Goal: Communication & Community: Participate in discussion

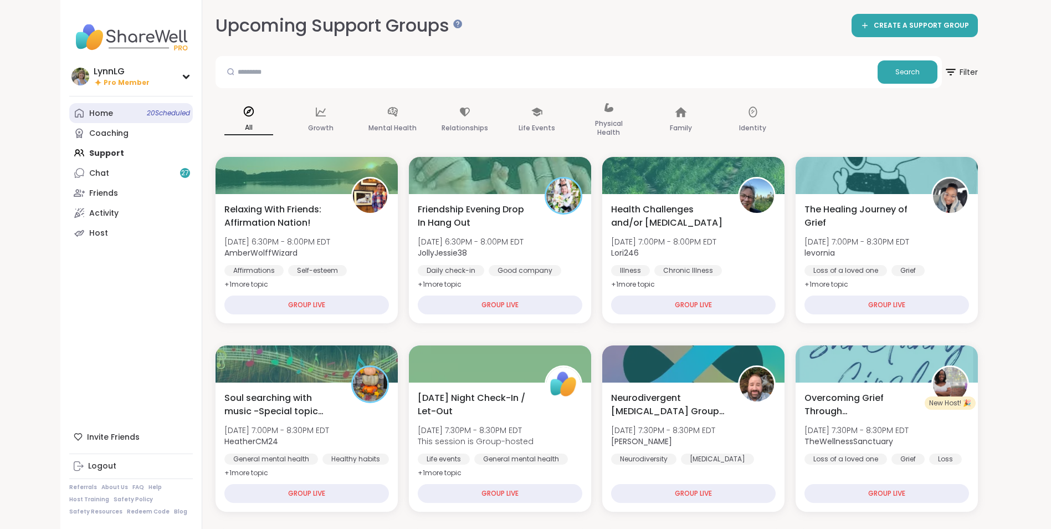
click at [162, 113] on span "20 Scheduled" at bounding box center [168, 113] width 43 height 9
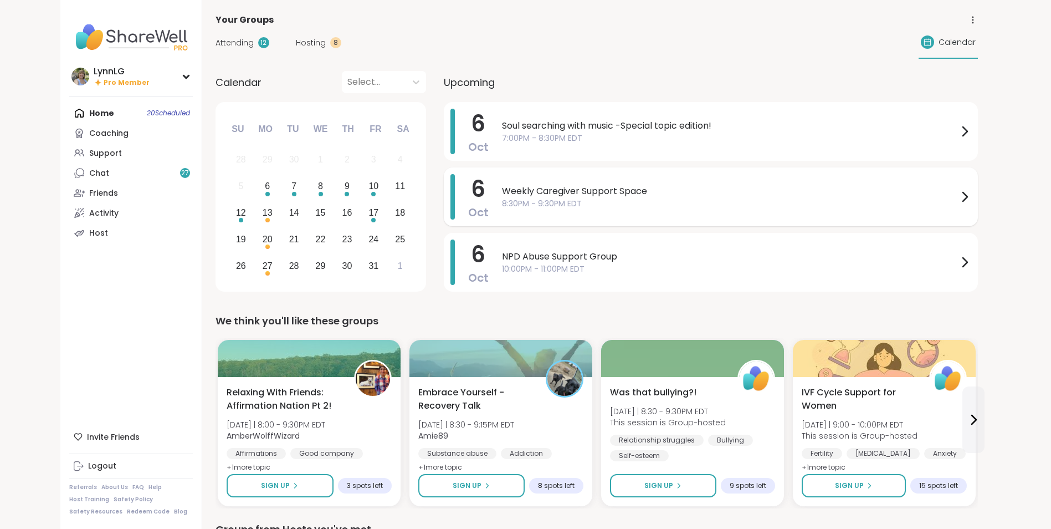
click at [700, 194] on span "Weekly Caregiver Support Space" at bounding box center [730, 191] width 456 height 13
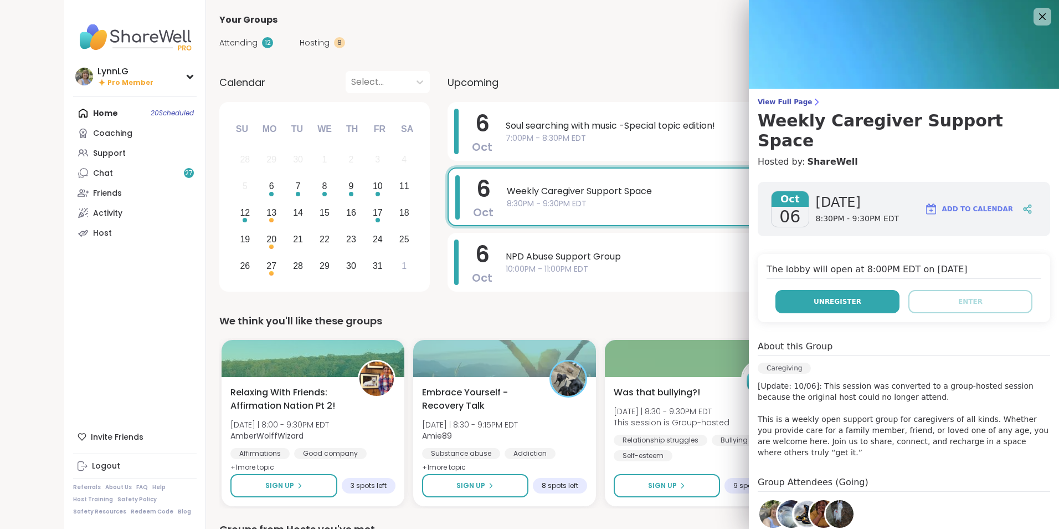
click at [837, 296] on span "Unregister" at bounding box center [838, 301] width 48 height 10
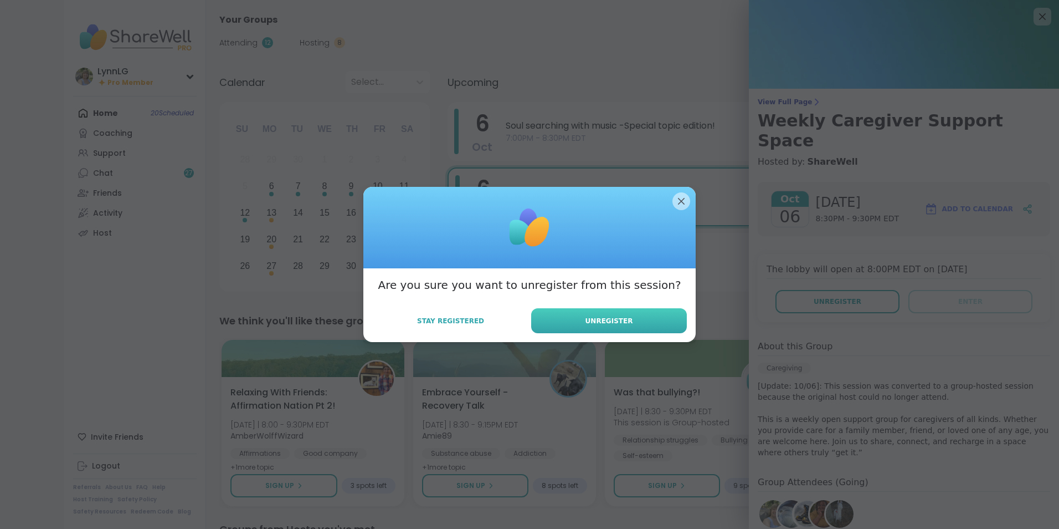
click at [614, 312] on button "Unregister" at bounding box center [609, 320] width 156 height 25
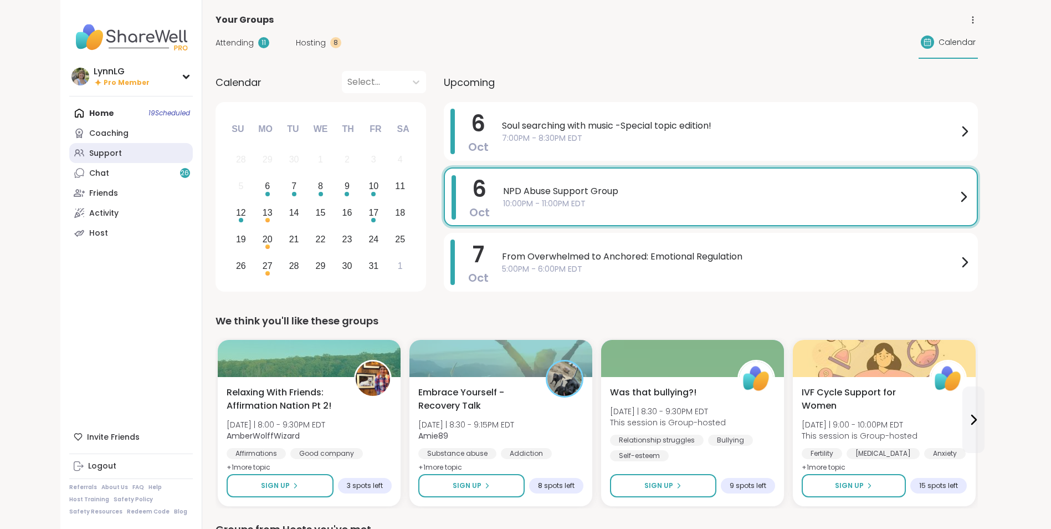
click at [114, 155] on div "Support" at bounding box center [105, 153] width 33 height 11
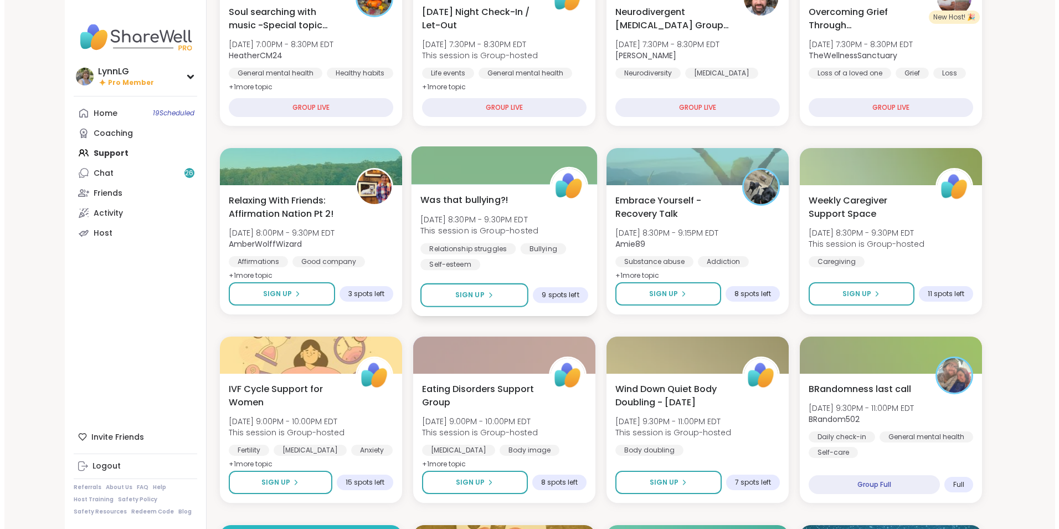
scroll to position [386, 0]
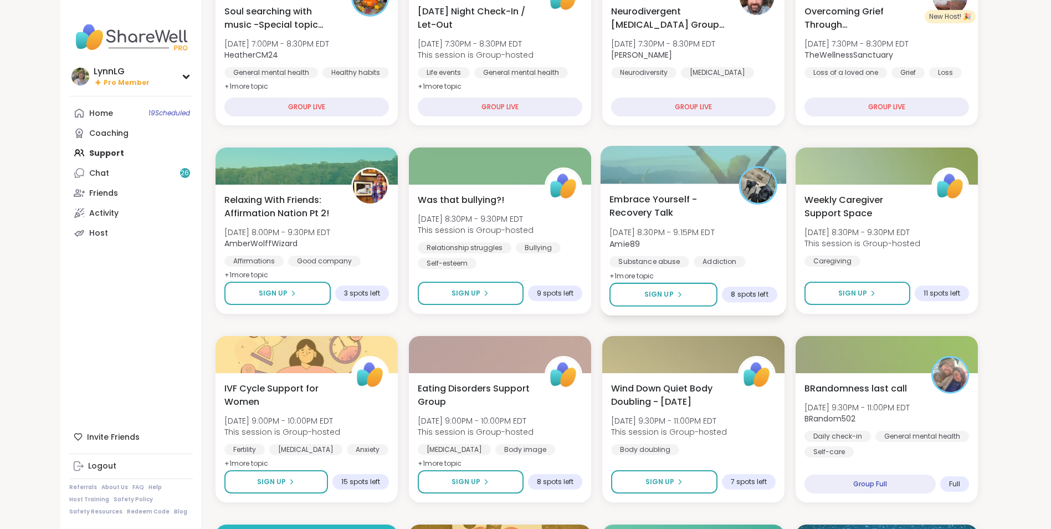
click at [701, 210] on span "Embrace Yourself - Recovery Talk" at bounding box center [667, 205] width 117 height 27
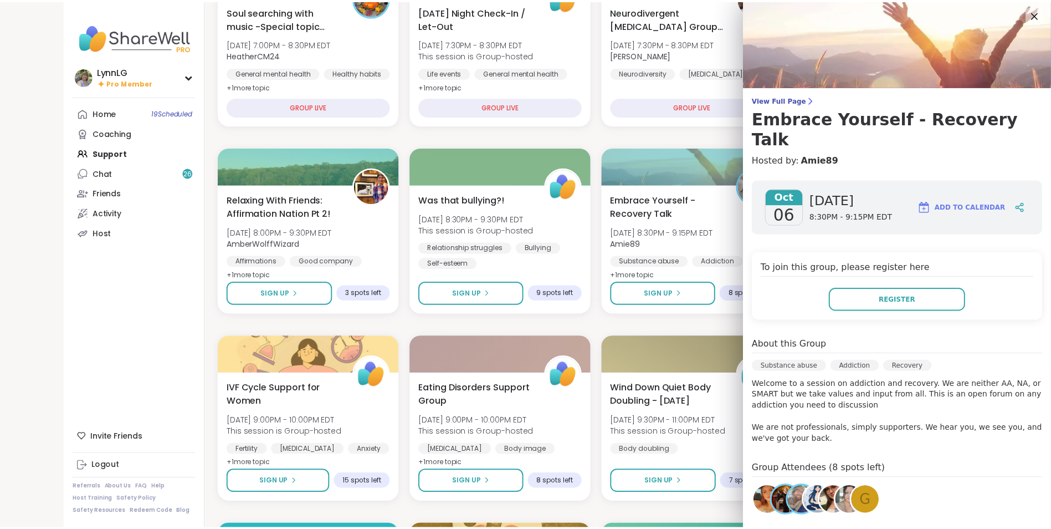
scroll to position [0, 0]
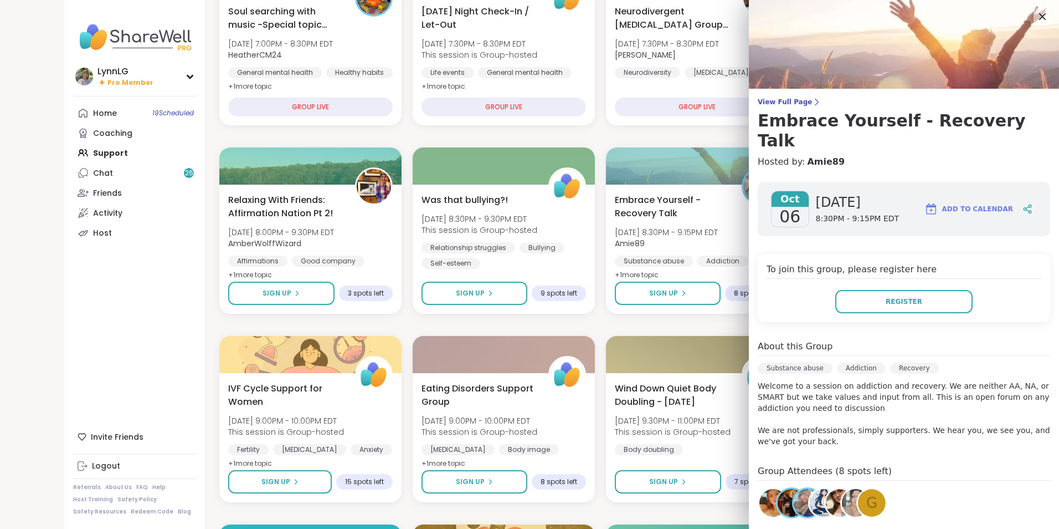
drag, startPoint x: 886, startPoint y: 280, endPoint x: 974, endPoint y: 295, distance: 89.4
click at [973, 295] on div "To join this group, please register here Register" at bounding box center [904, 288] width 293 height 68
click at [1036, 14] on icon at bounding box center [1043, 16] width 14 height 14
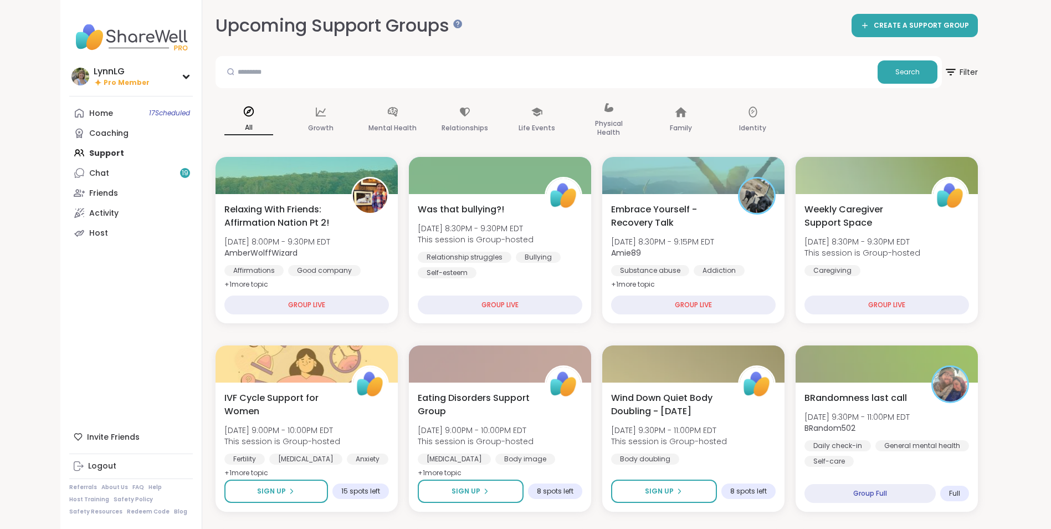
click at [111, 170] on link "Chat 19" at bounding box center [131, 173] width 124 height 20
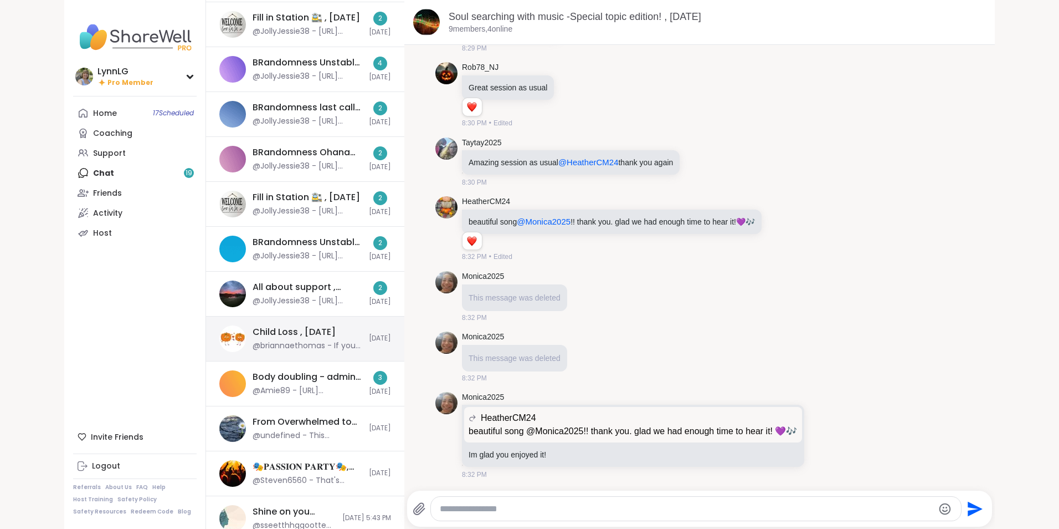
scroll to position [165, 0]
click at [341, 327] on div "Child Loss , [DATE] @briannaethomas - If you aren’t ready, do not listen to thi…" at bounding box center [308, 337] width 110 height 25
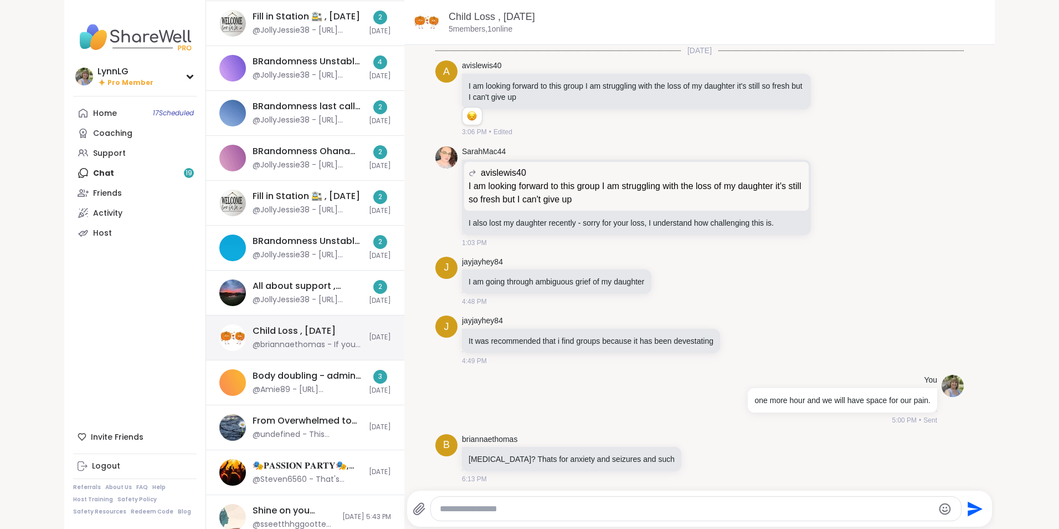
scroll to position [75, 0]
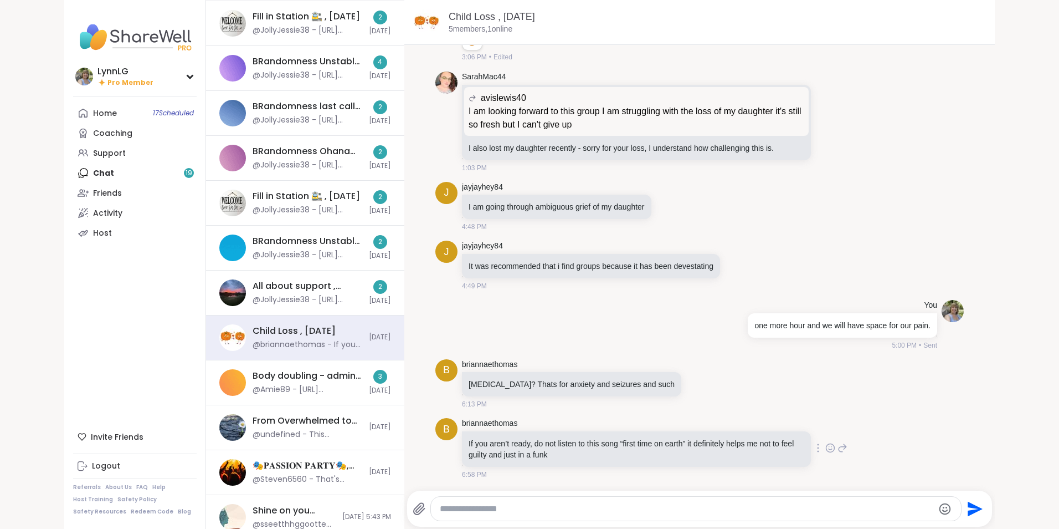
click at [826, 448] on icon at bounding box center [831, 447] width 10 height 11
click at [731, 428] on button "Select Reaction: Heart" at bounding box center [742, 430] width 22 height 22
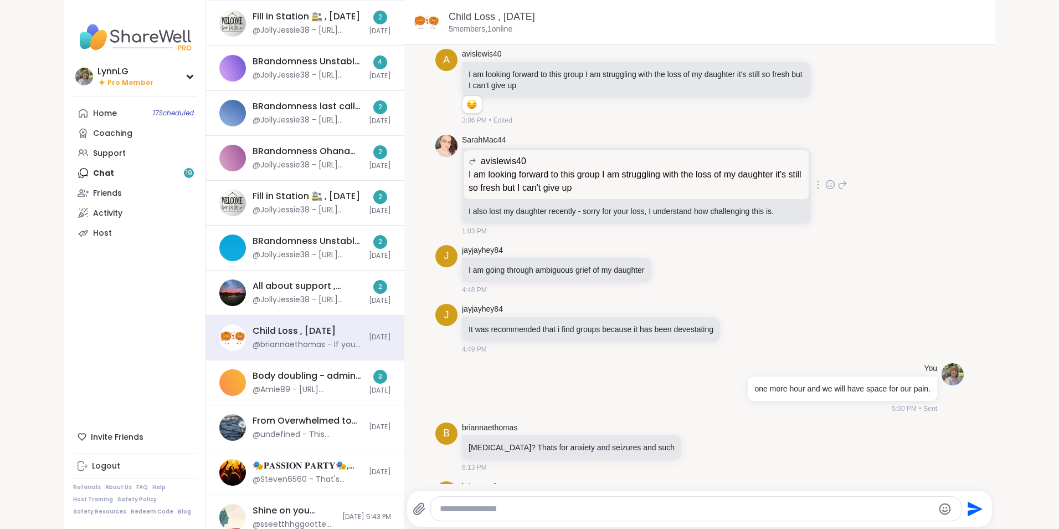
scroll to position [0, 0]
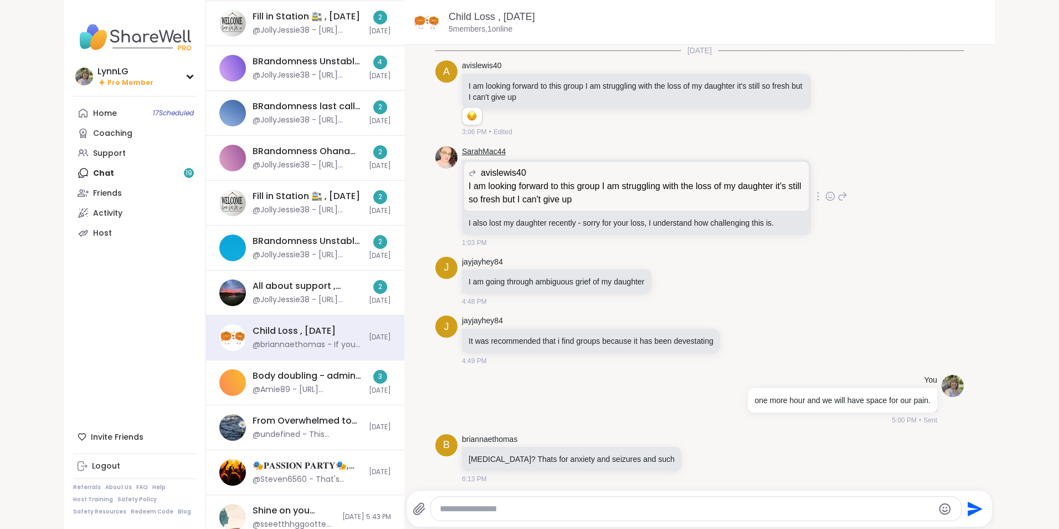
click at [477, 153] on link "SarahMac44" at bounding box center [484, 151] width 44 height 11
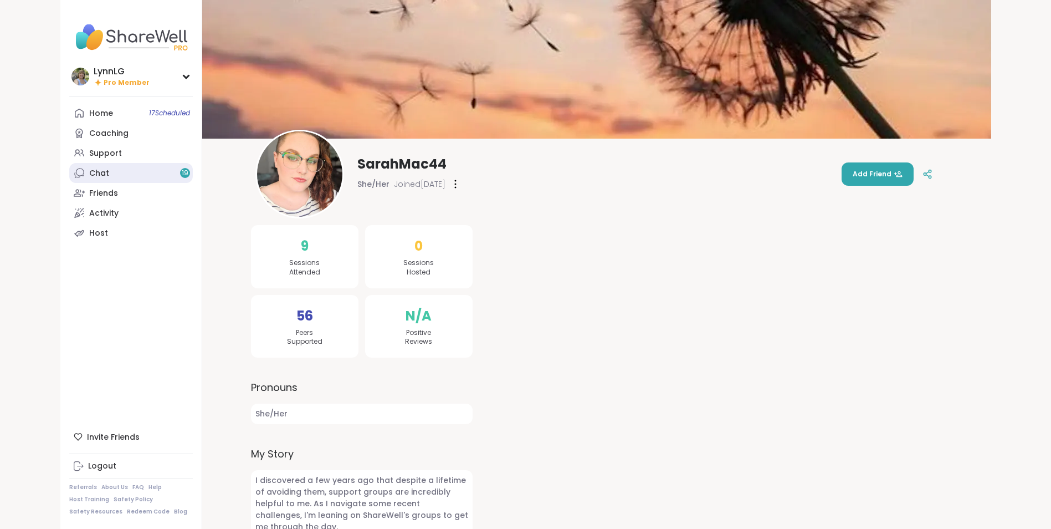
click at [95, 171] on div "Chat 19" at bounding box center [99, 173] width 20 height 11
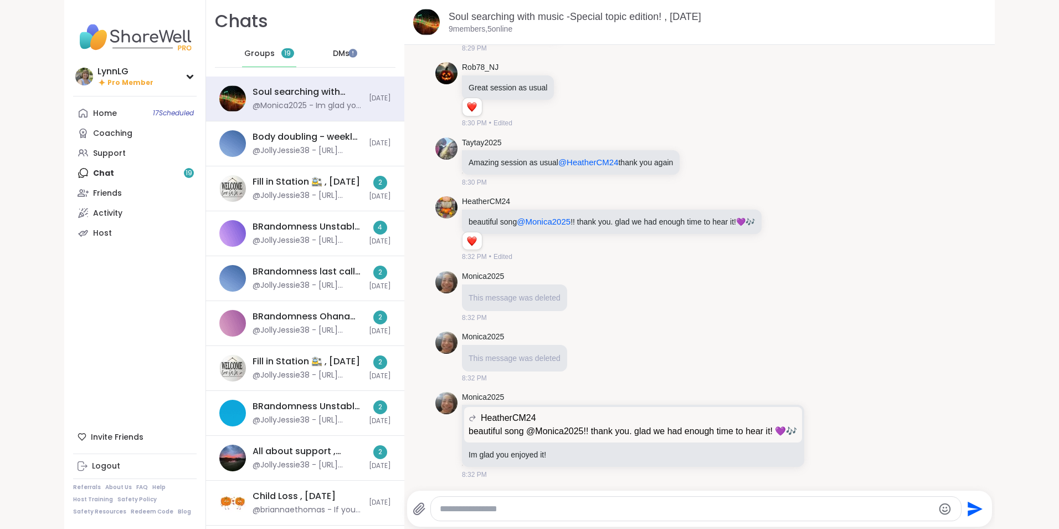
click at [333, 56] on span "DMs" at bounding box center [341, 53] width 17 height 11
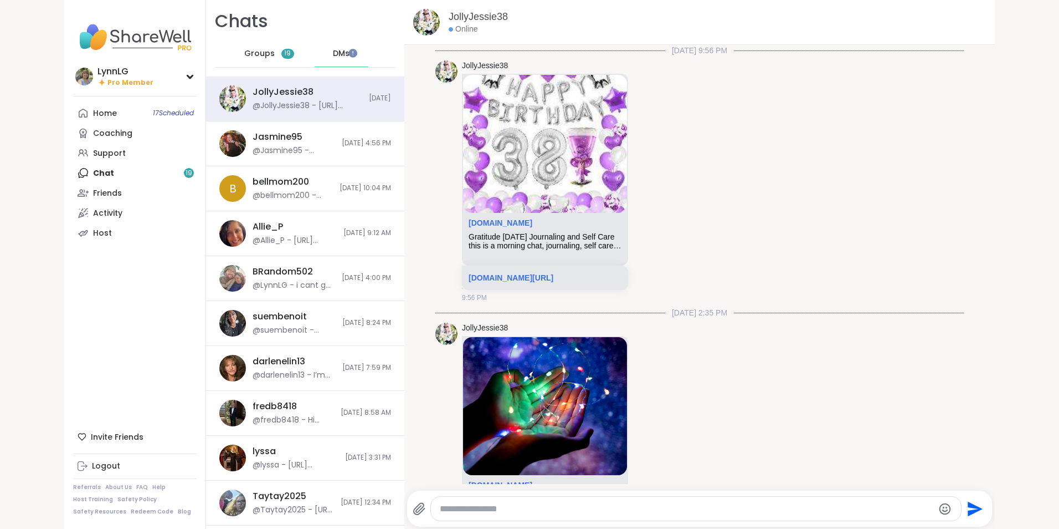
scroll to position [1884, 0]
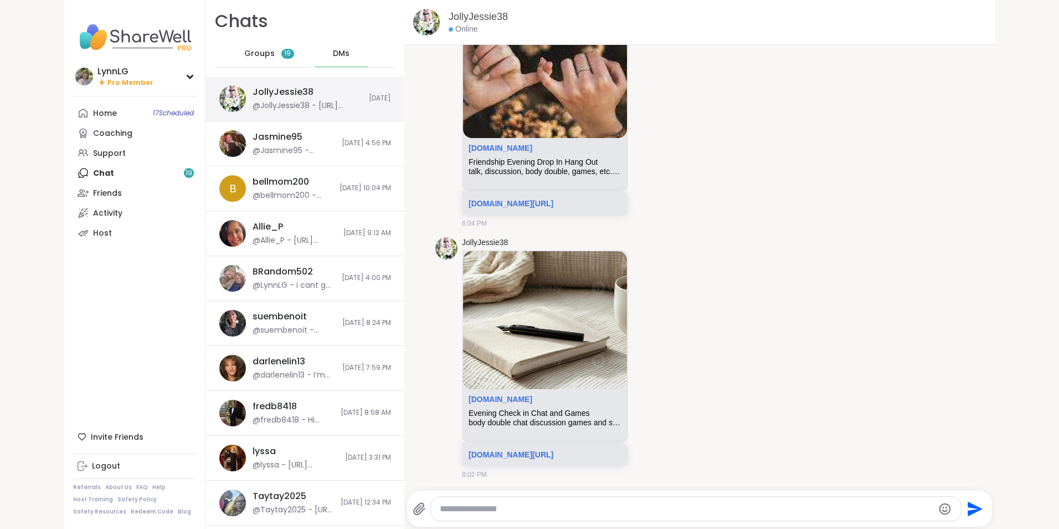
click at [321, 94] on div "JollyJessie38 @JollyJessie38 - https://sharewellnow.com/session/4170d70b-c275-4…" at bounding box center [308, 98] width 110 height 25
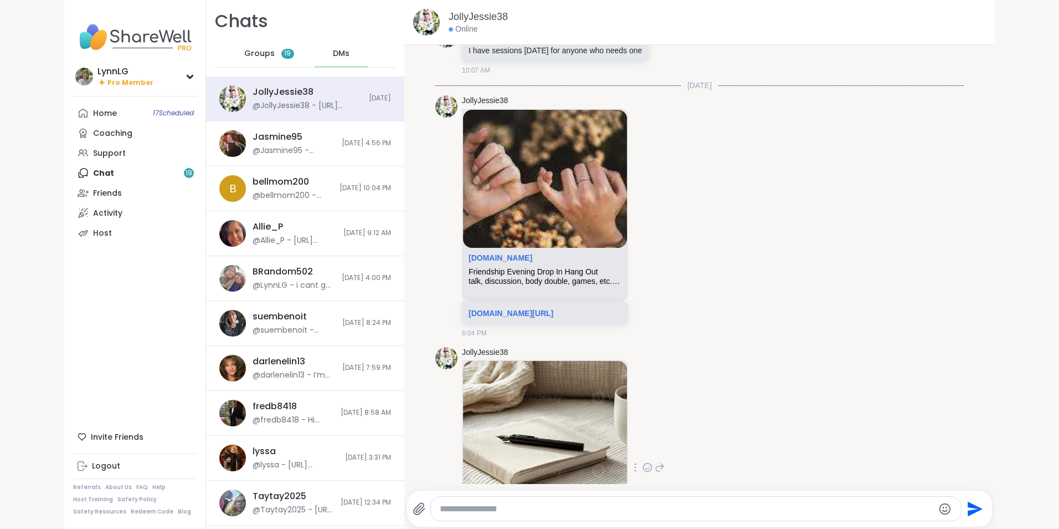
scroll to position [1774, 0]
click at [554, 310] on link "sharewellnow.com/session/95a21d68-4018-4b08-adc6-61b4a644f21f" at bounding box center [511, 313] width 85 height 9
click at [254, 53] on span "Groups" at bounding box center [259, 53] width 30 height 11
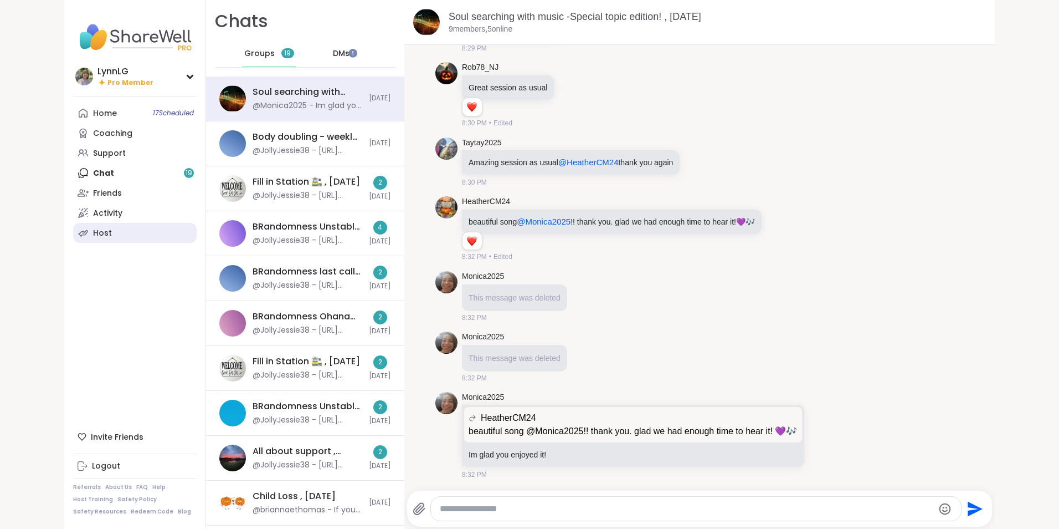
click at [118, 233] on link "Host" at bounding box center [135, 233] width 124 height 20
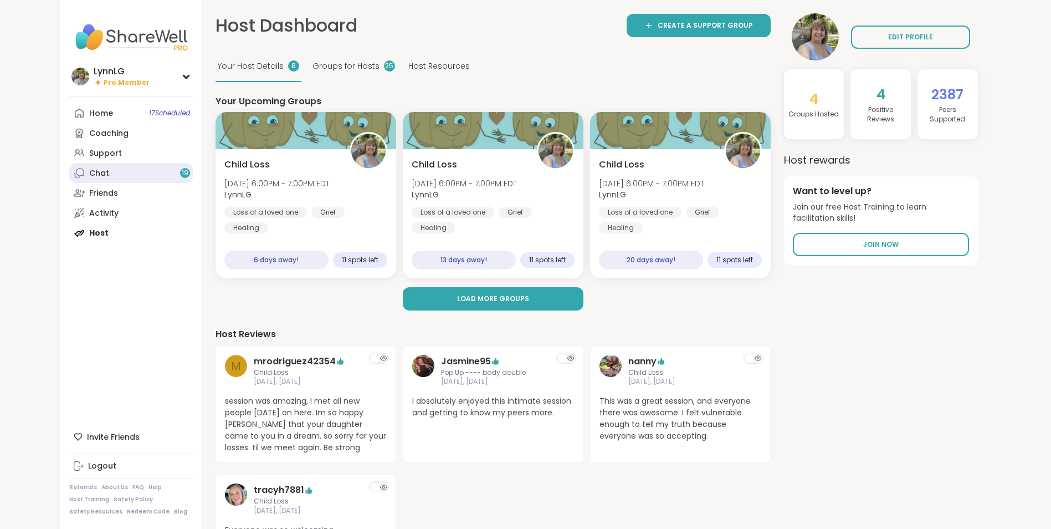
click at [105, 167] on link "Chat 19" at bounding box center [131, 173] width 124 height 20
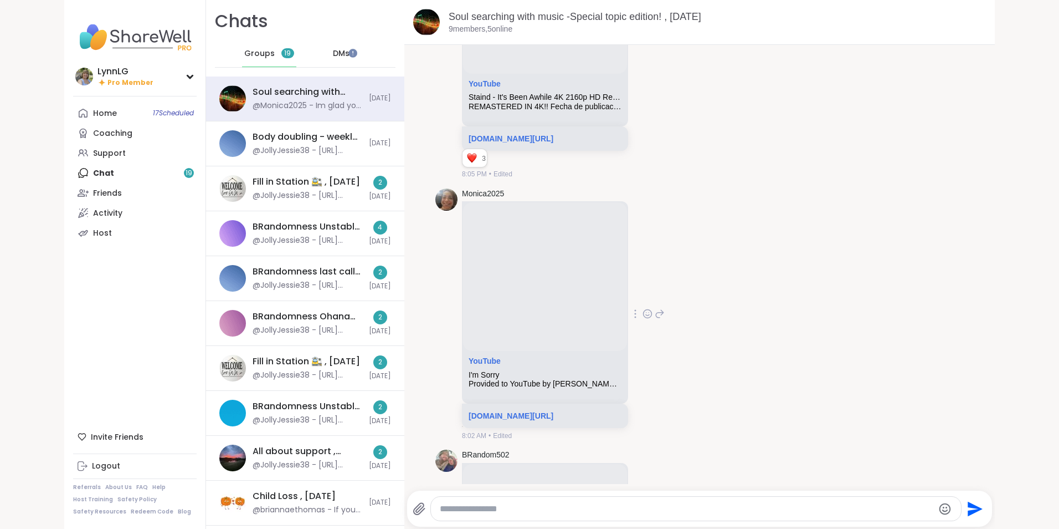
scroll to position [1040, 0]
